Goal: Information Seeking & Learning: Learn about a topic

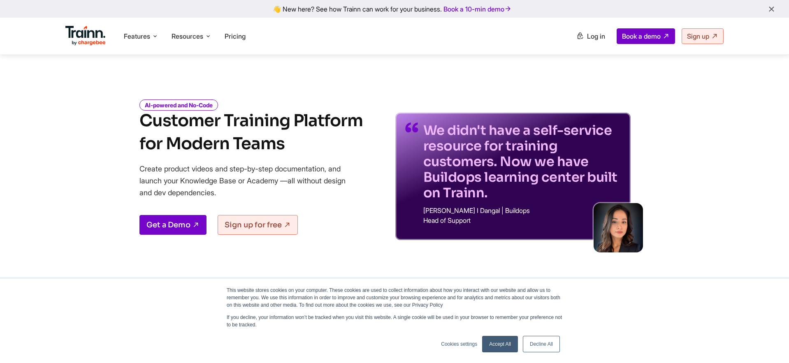
scroll to position [2404, 0]
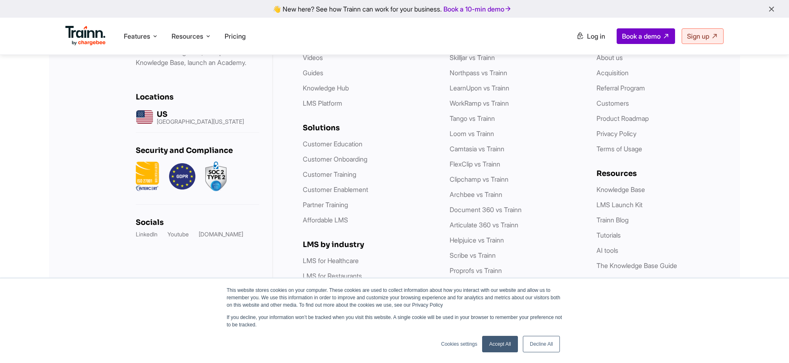
click at [497, 343] on link "Accept All" at bounding box center [500, 344] width 36 height 16
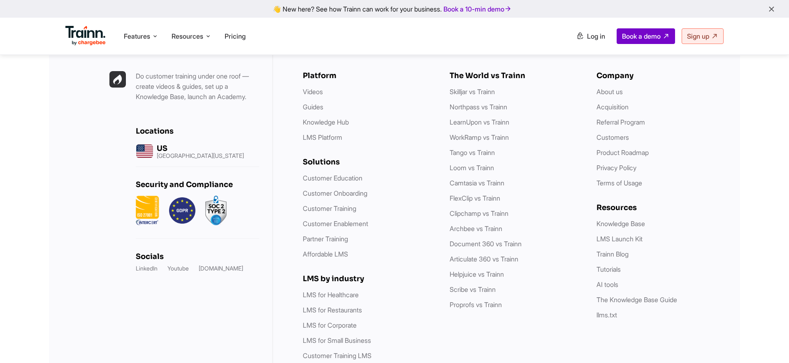
scroll to position [2360, 0]
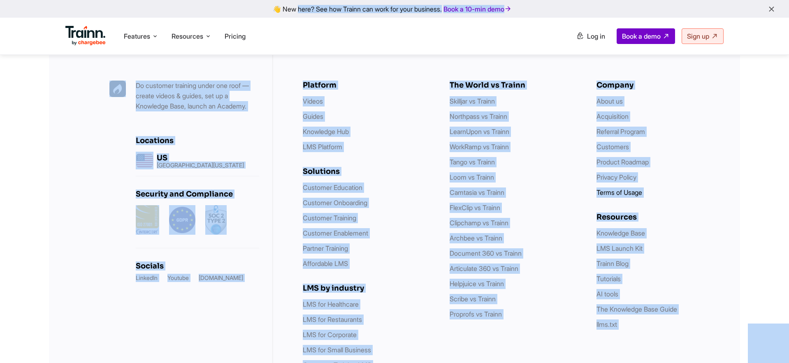
click at [618, 188] on link "Terms of Usage" at bounding box center [619, 192] width 46 height 8
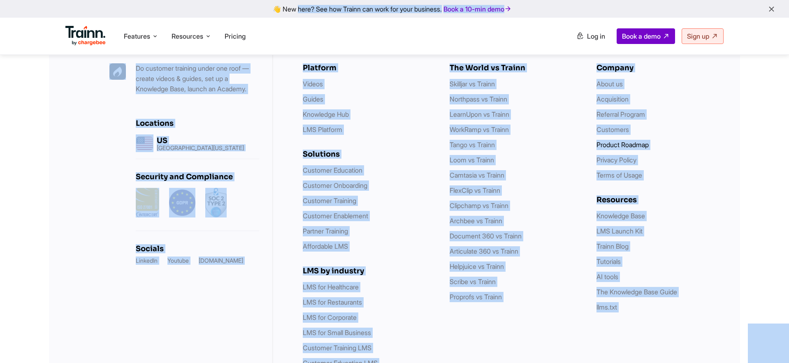
scroll to position [2343, 0]
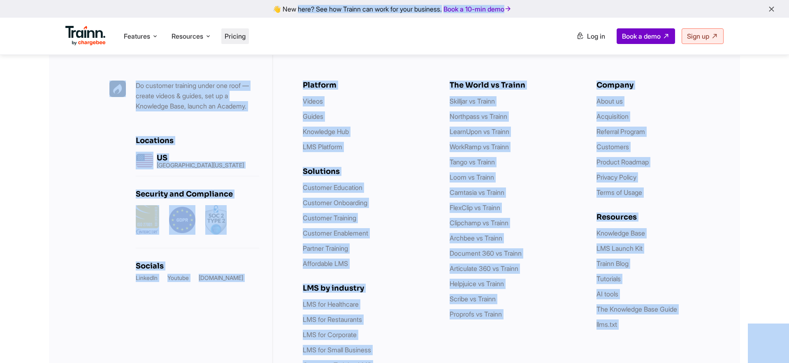
click at [241, 30] on li "Pricing" at bounding box center [235, 36] width 28 height 16
click at [234, 41] on li "Pricing" at bounding box center [235, 36] width 28 height 16
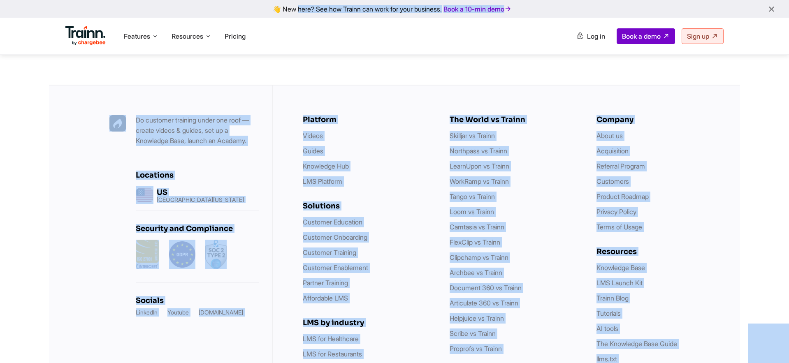
scroll to position [2378, 0]
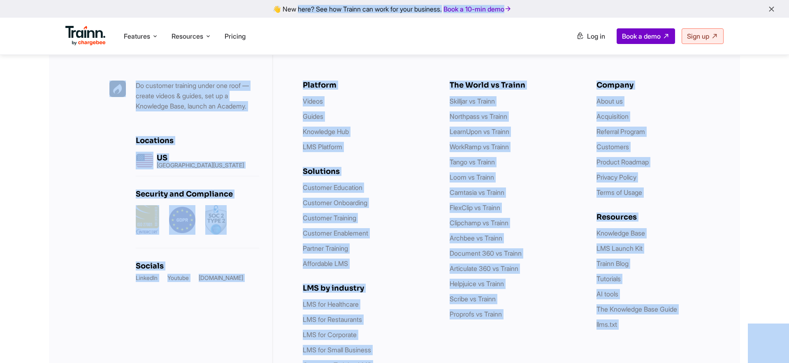
click at [267, 42] on ul "Features Product Videos Create product & how-to videos in multiple languages. G…" at bounding box center [229, 35] width 329 height 23
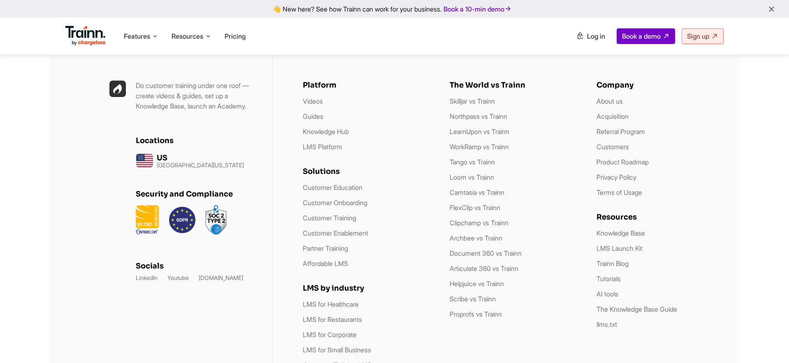
click at [282, 97] on div "Platform Videos Guides Knowledge Hub LMS Platform Solutions Customer Education …" at bounding box center [506, 233] width 467 height 364
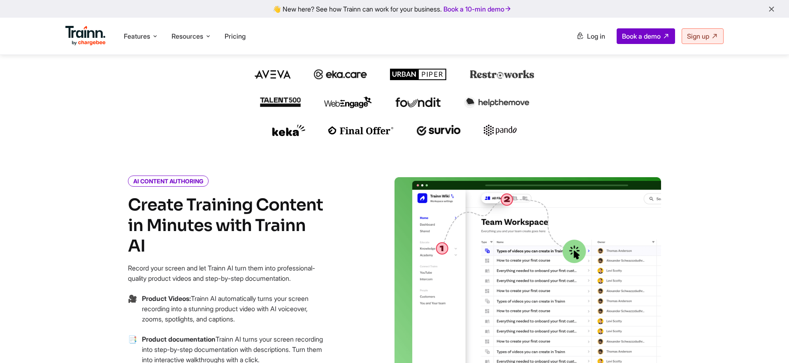
scroll to position [178, 0]
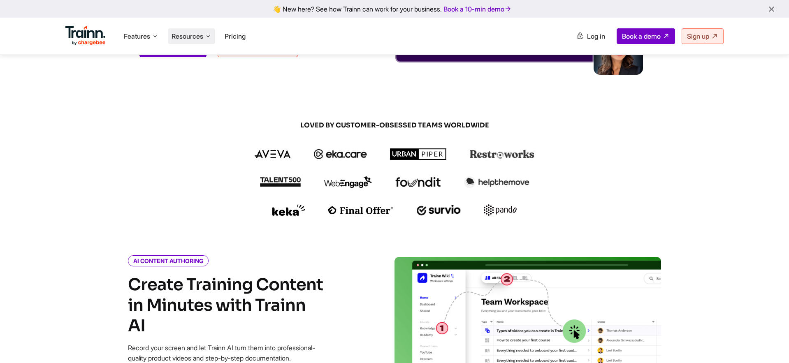
click at [203, 35] on span "Resources" at bounding box center [188, 36] width 32 height 9
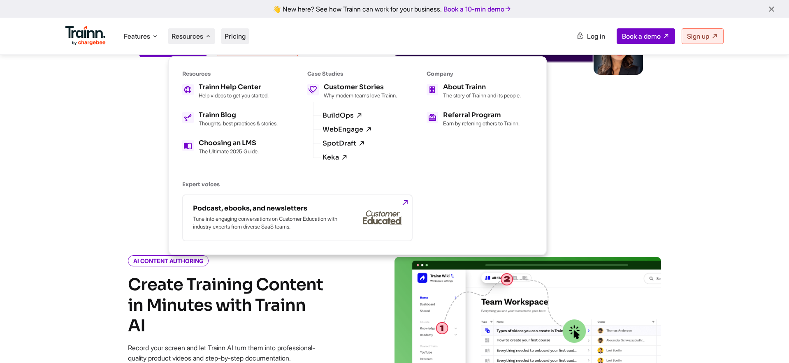
click at [246, 35] on span "Pricing" at bounding box center [235, 36] width 21 height 8
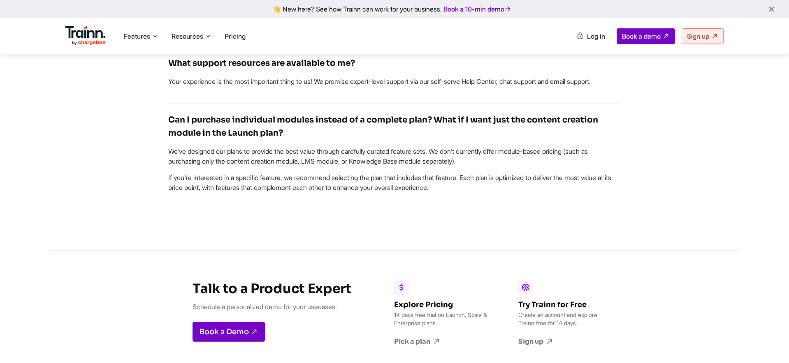
scroll to position [2311, 0]
